Goal: Task Accomplishment & Management: Manage account settings

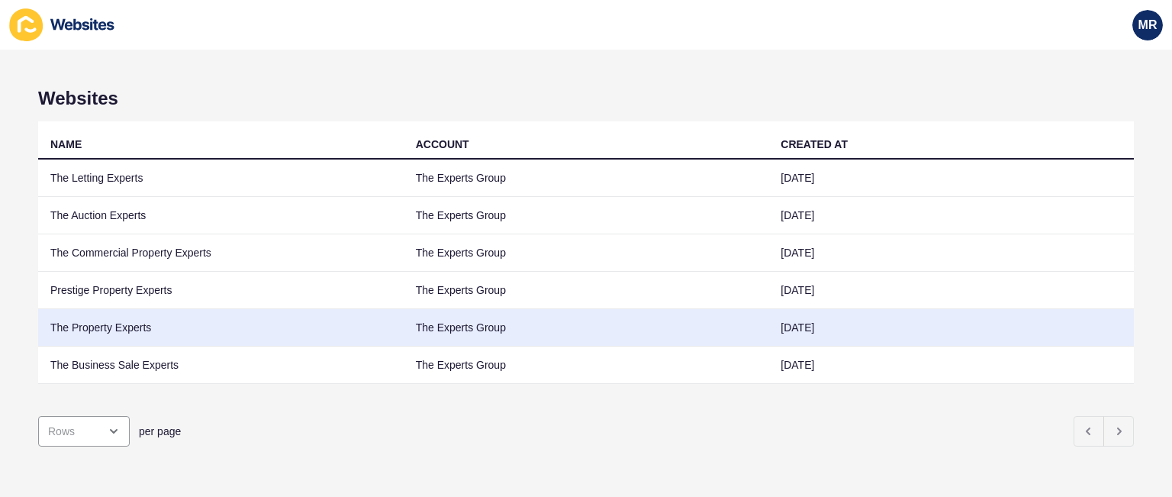
click at [170, 326] on td "The Property Experts" at bounding box center [220, 327] width 365 height 37
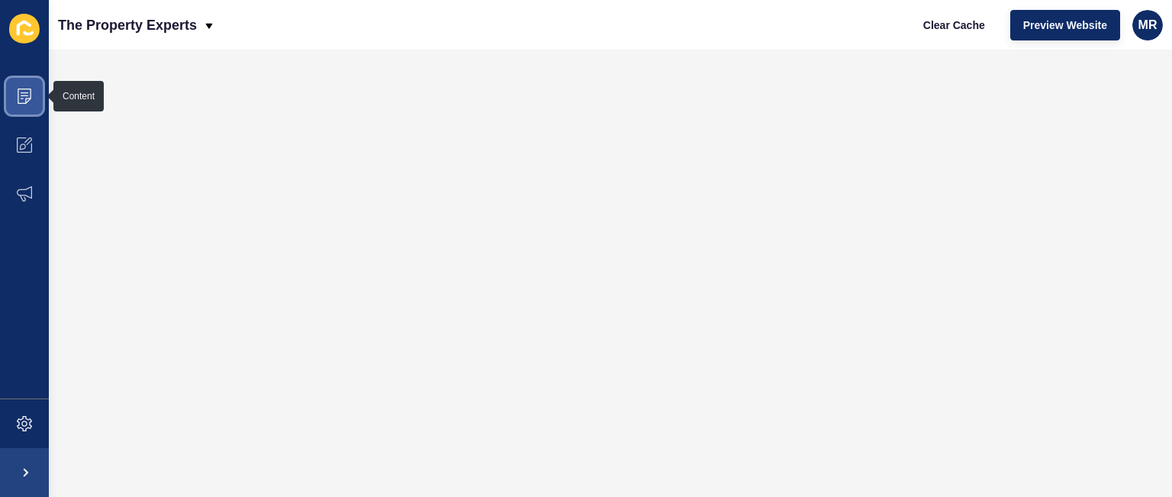
click at [45, 87] on span at bounding box center [24, 96] width 49 height 49
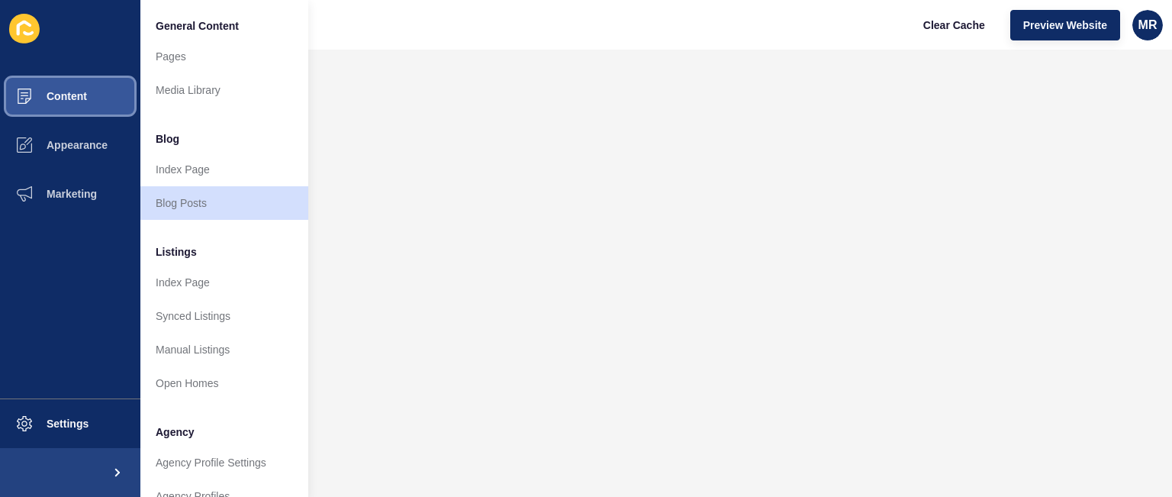
scroll to position [409, 0]
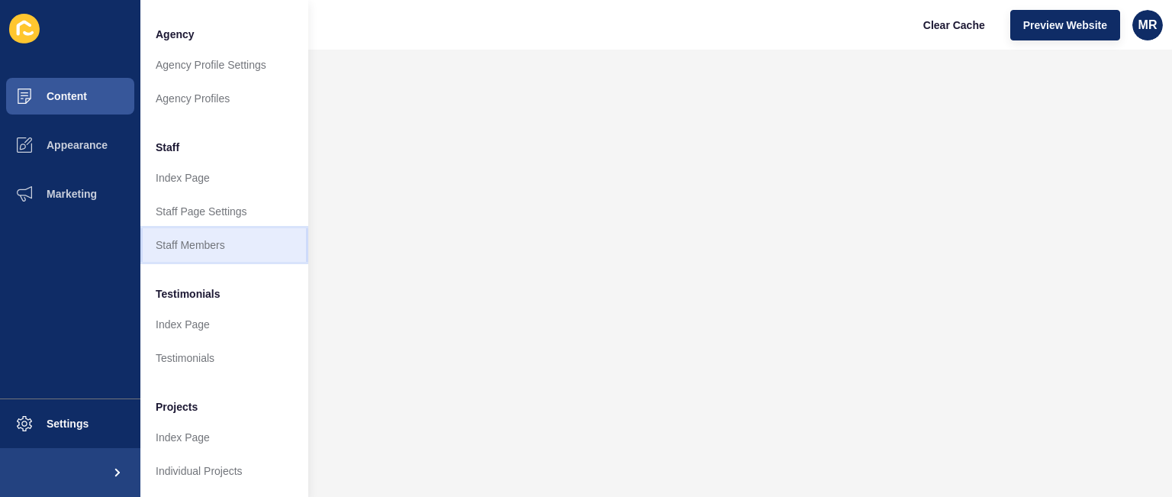
click at [240, 228] on link "Staff Members" at bounding box center [224, 245] width 168 height 34
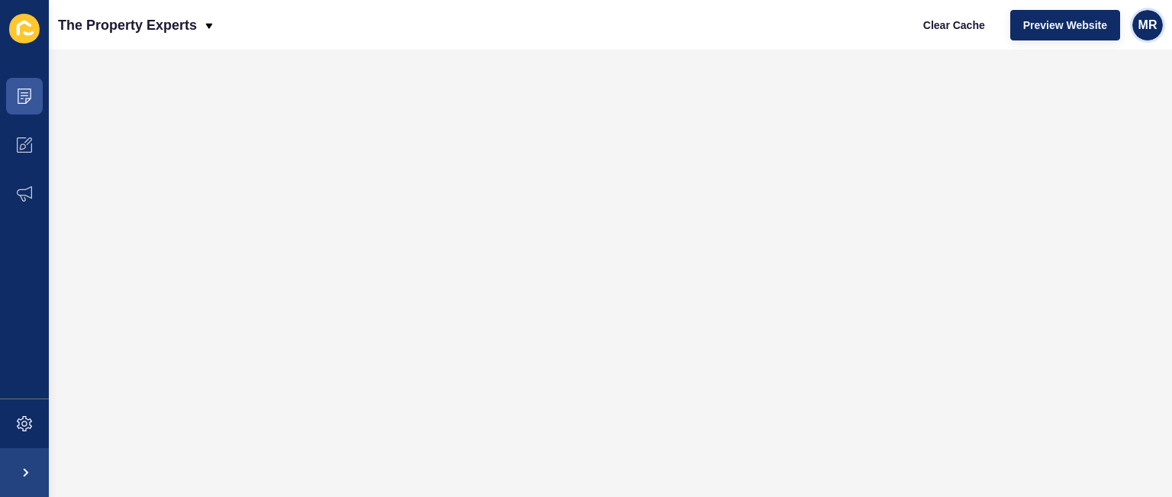
click at [1157, 30] on div "MR" at bounding box center [1147, 25] width 31 height 31
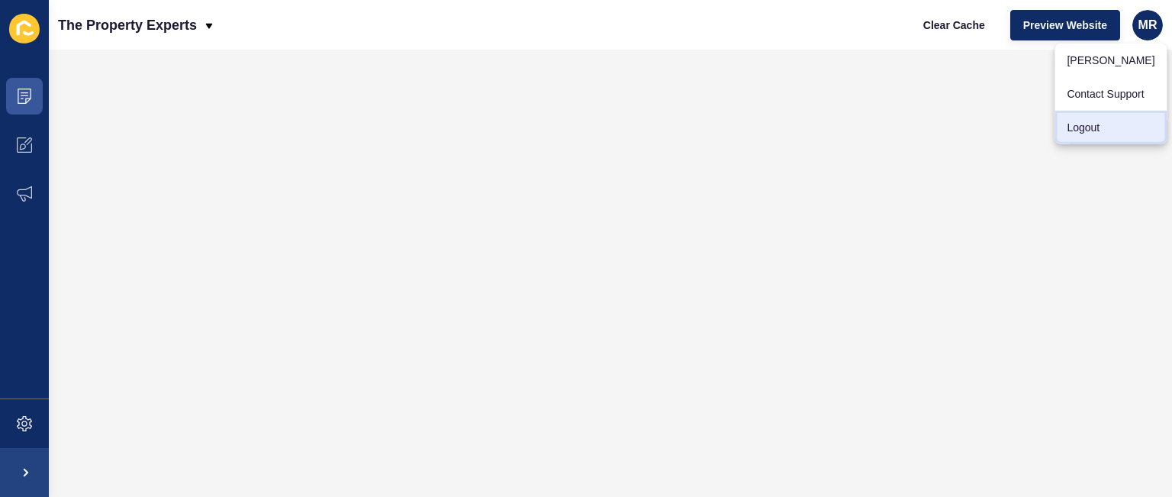
click at [1099, 137] on link "Logout" at bounding box center [1110, 128] width 112 height 34
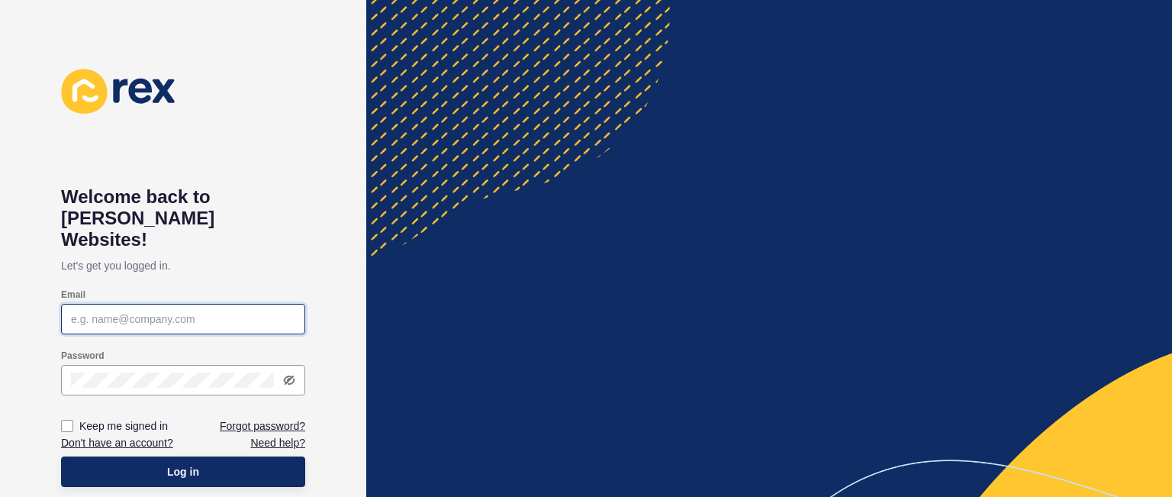
type input "[PERSON_NAME][EMAIL_ADDRESS][DOMAIN_NAME]"
